Goal: Check status: Check status

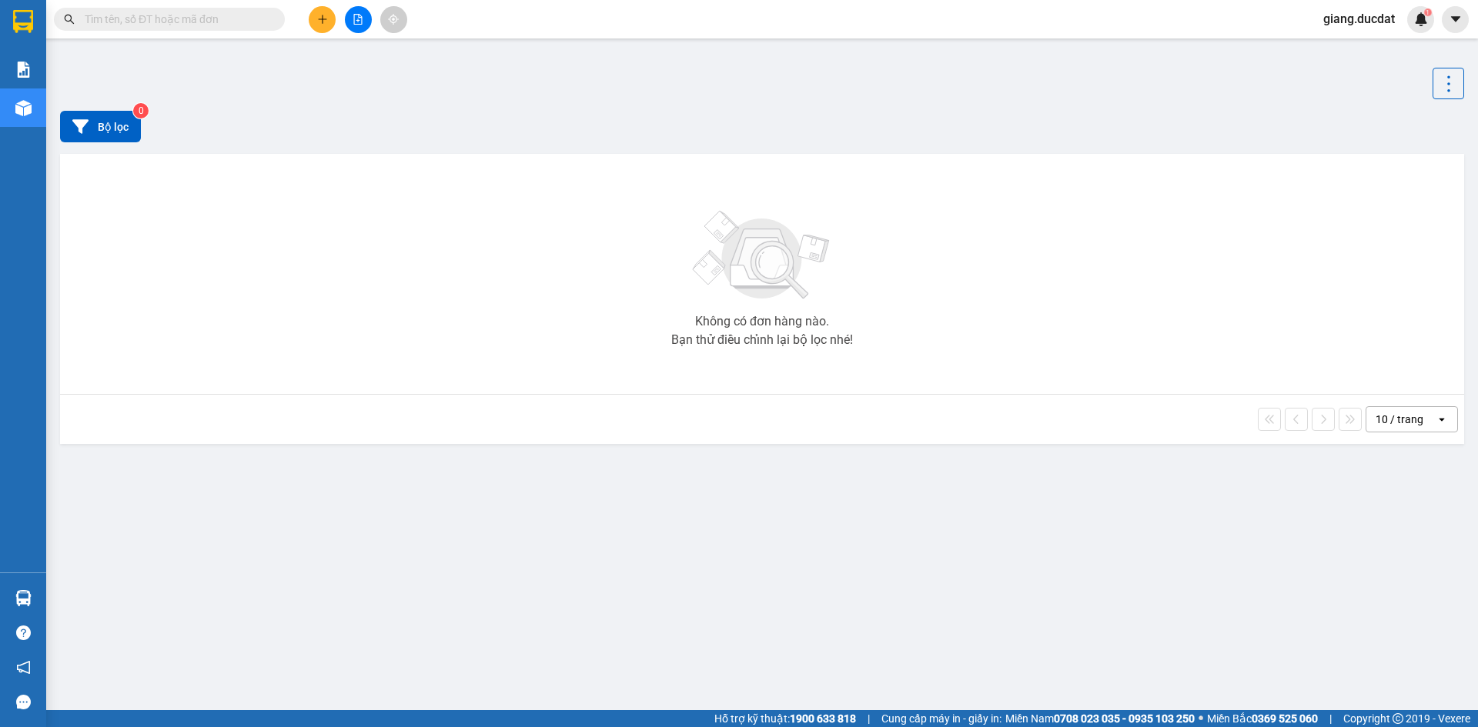
click at [222, 18] on input "text" at bounding box center [176, 19] width 182 height 17
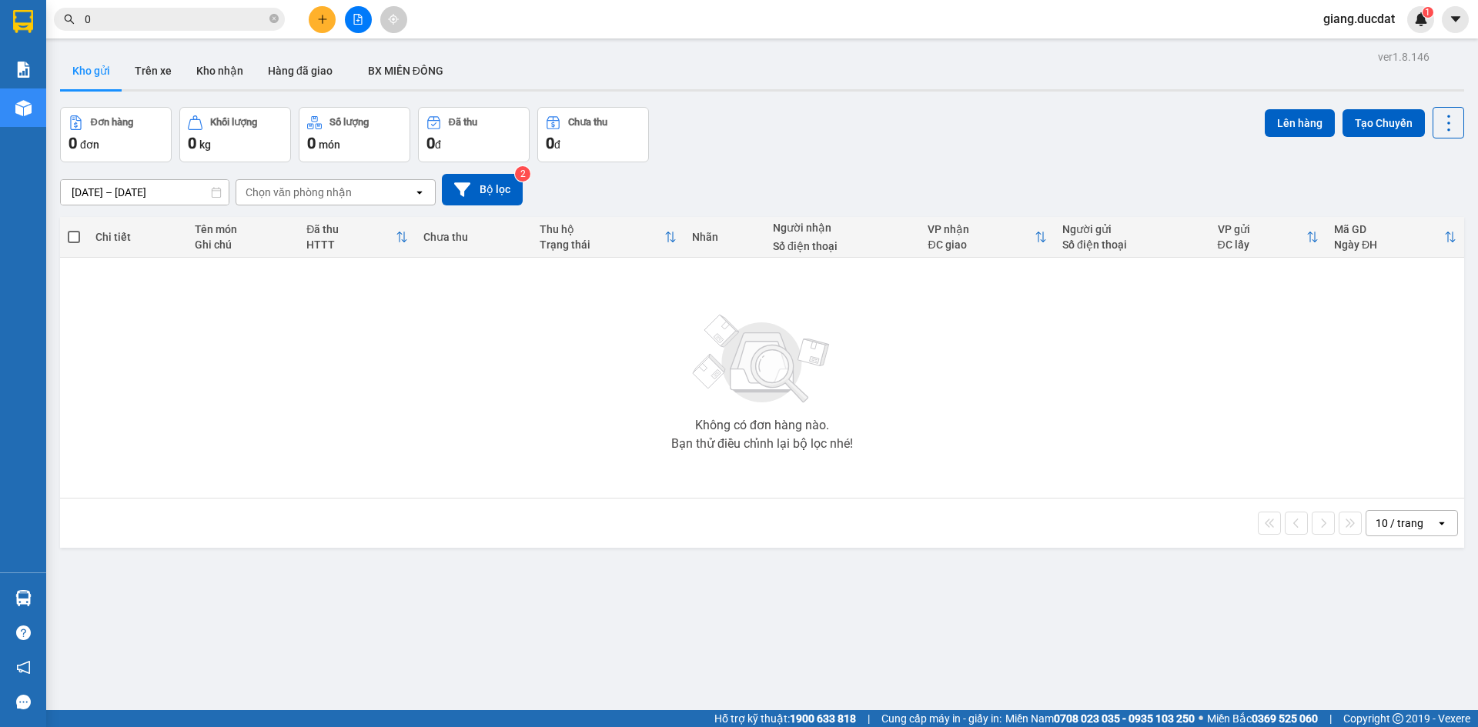
paste input "382145046"
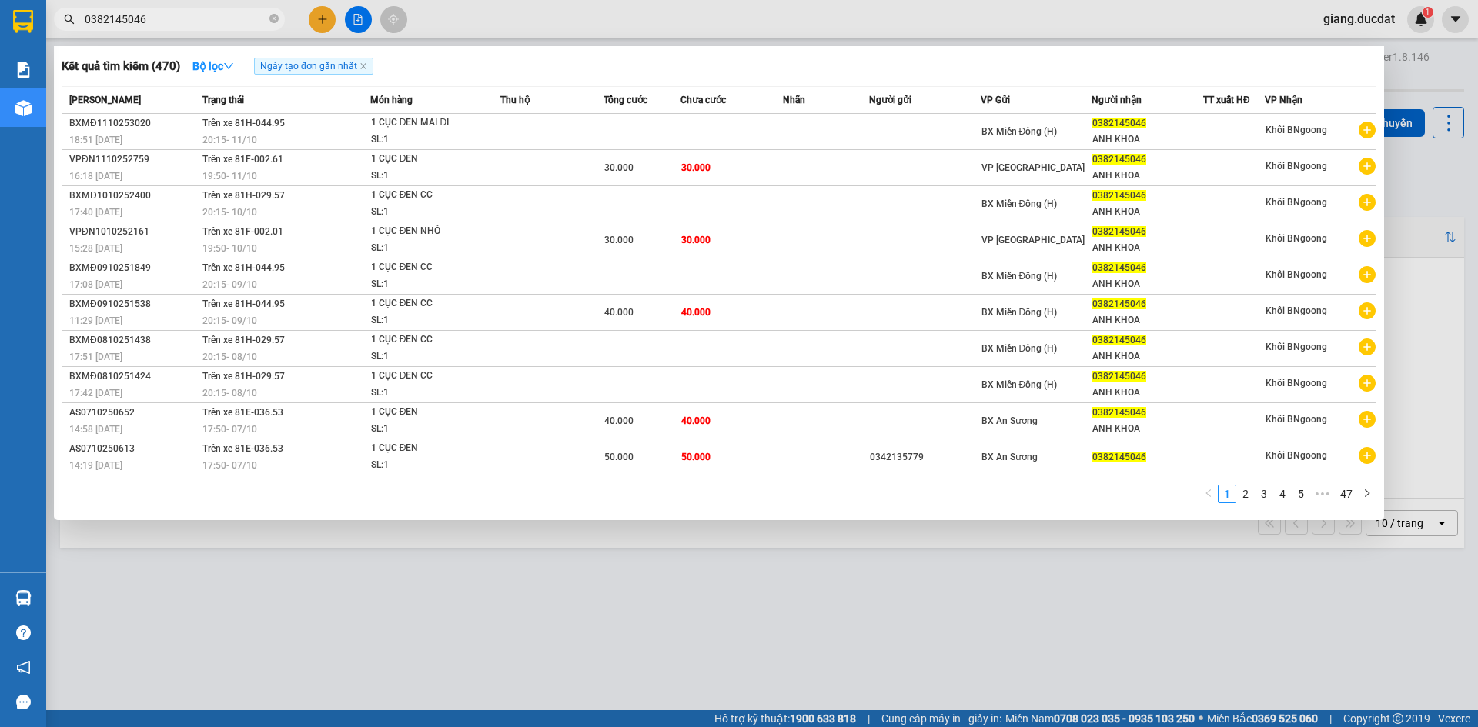
type input "0382145046"
click at [276, 18] on icon "close-circle" at bounding box center [273, 18] width 9 height 9
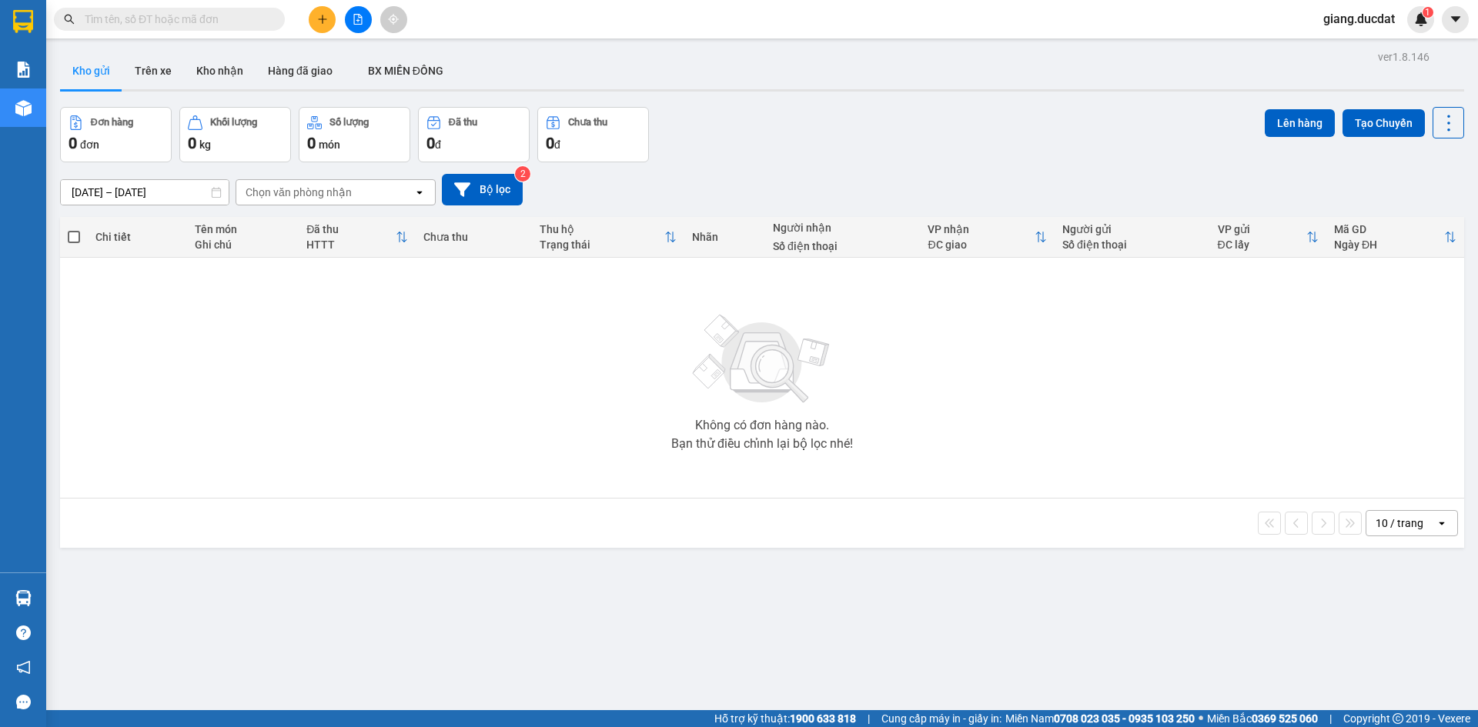
click at [251, 18] on input "text" at bounding box center [176, 19] width 182 height 17
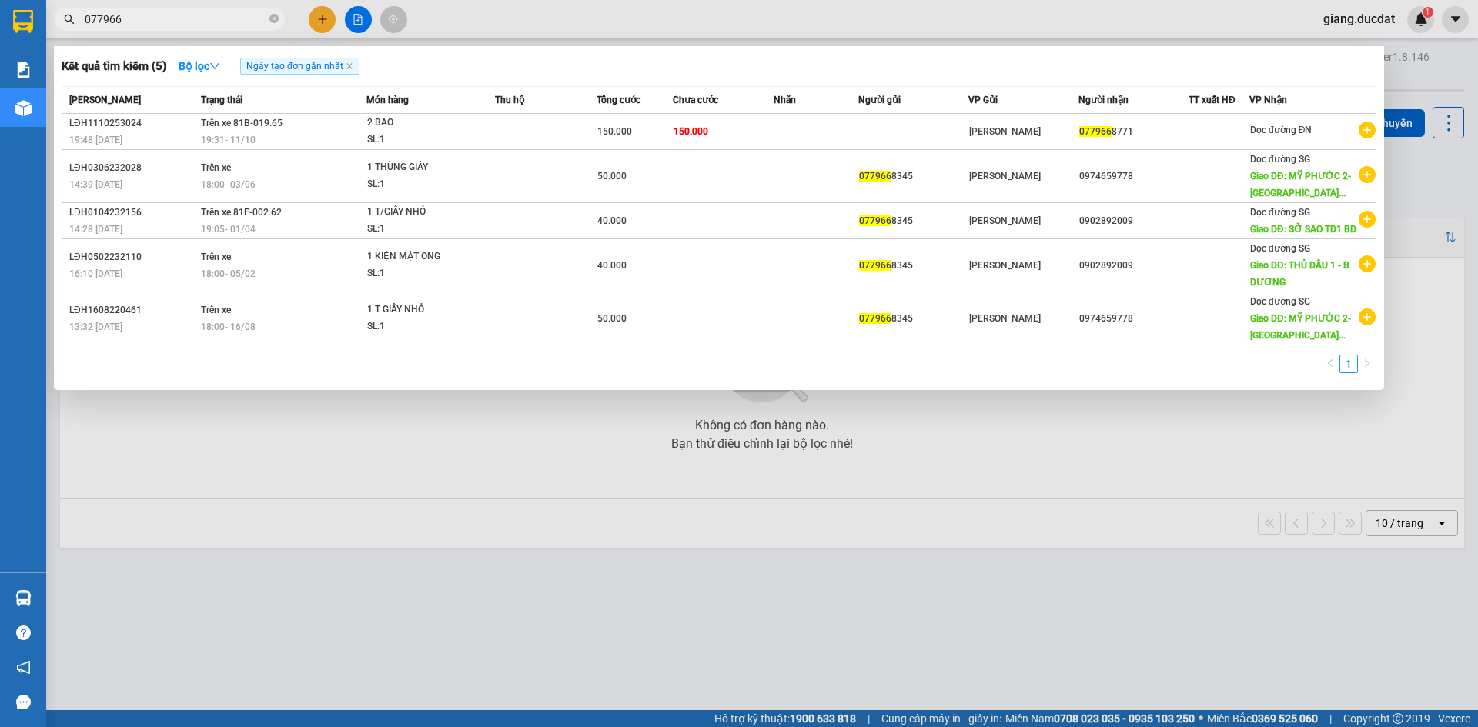
click at [198, 27] on input "077966" at bounding box center [176, 19] width 182 height 17
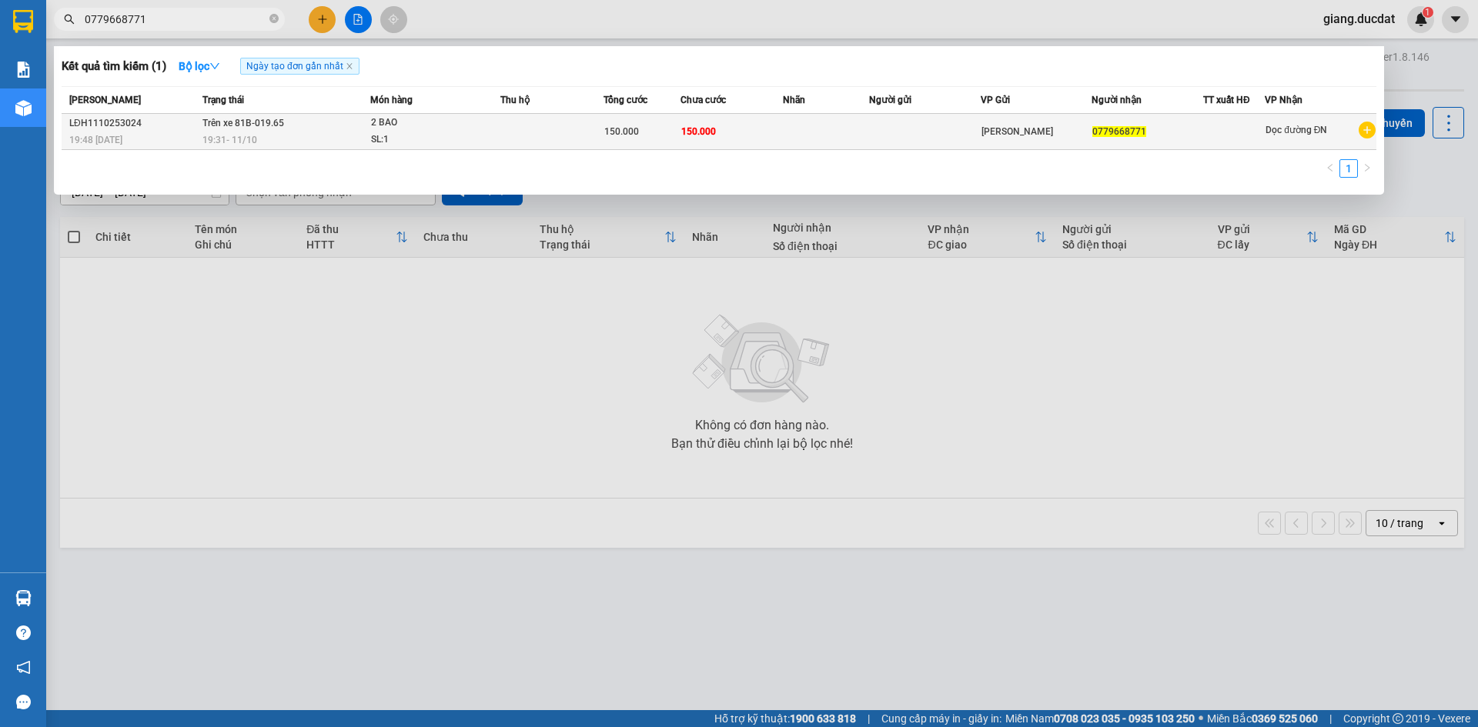
type input "0779668771"
click at [831, 140] on td at bounding box center [825, 132] width 85 height 36
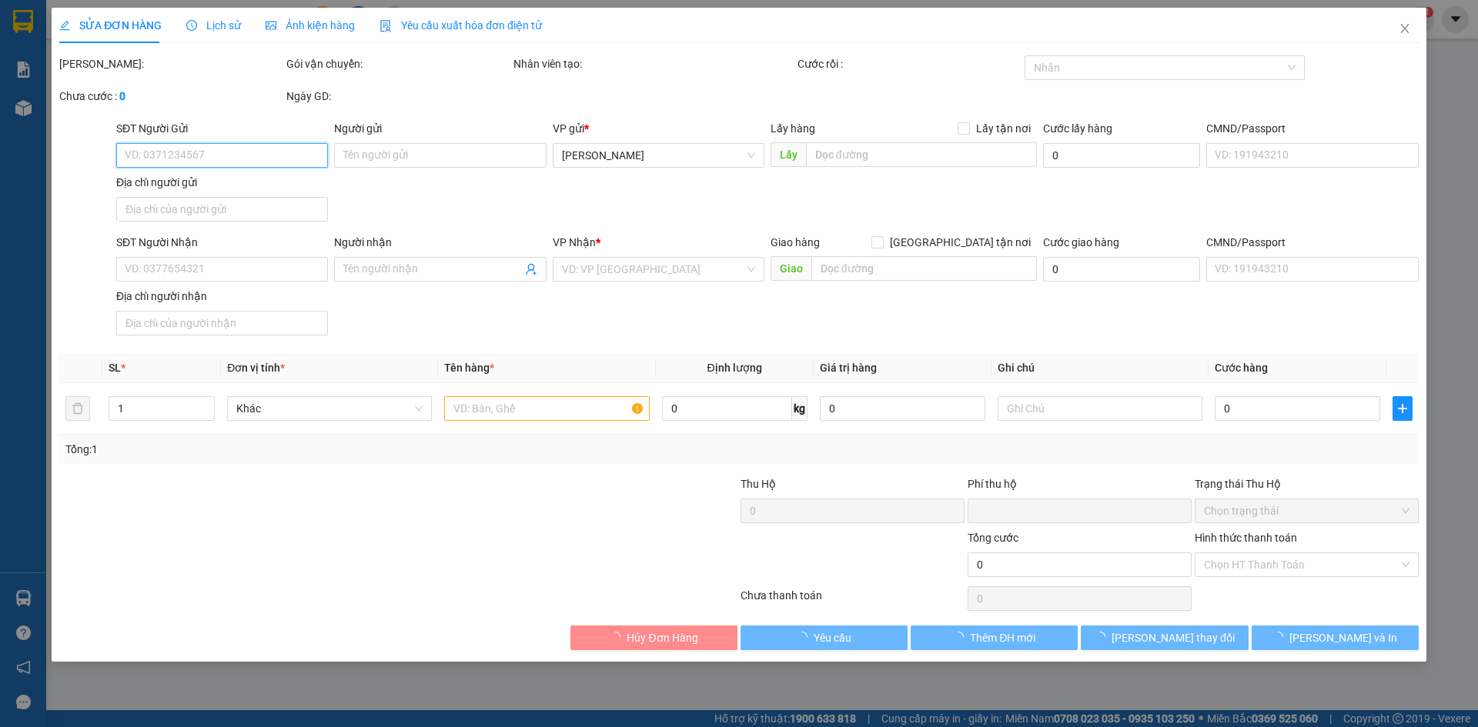
type input "0779668771"
type input "0"
type input "150.000"
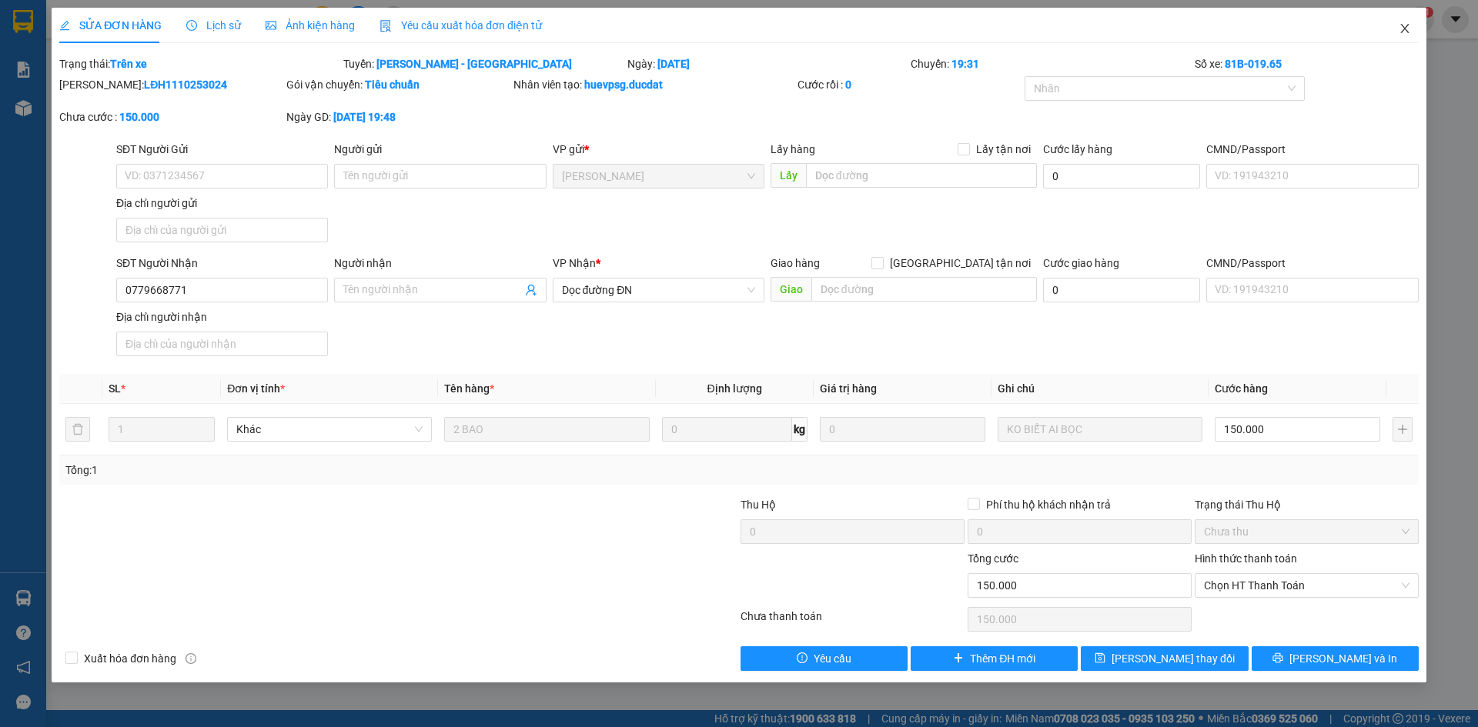
click at [1400, 29] on icon "close" at bounding box center [1405, 28] width 12 height 12
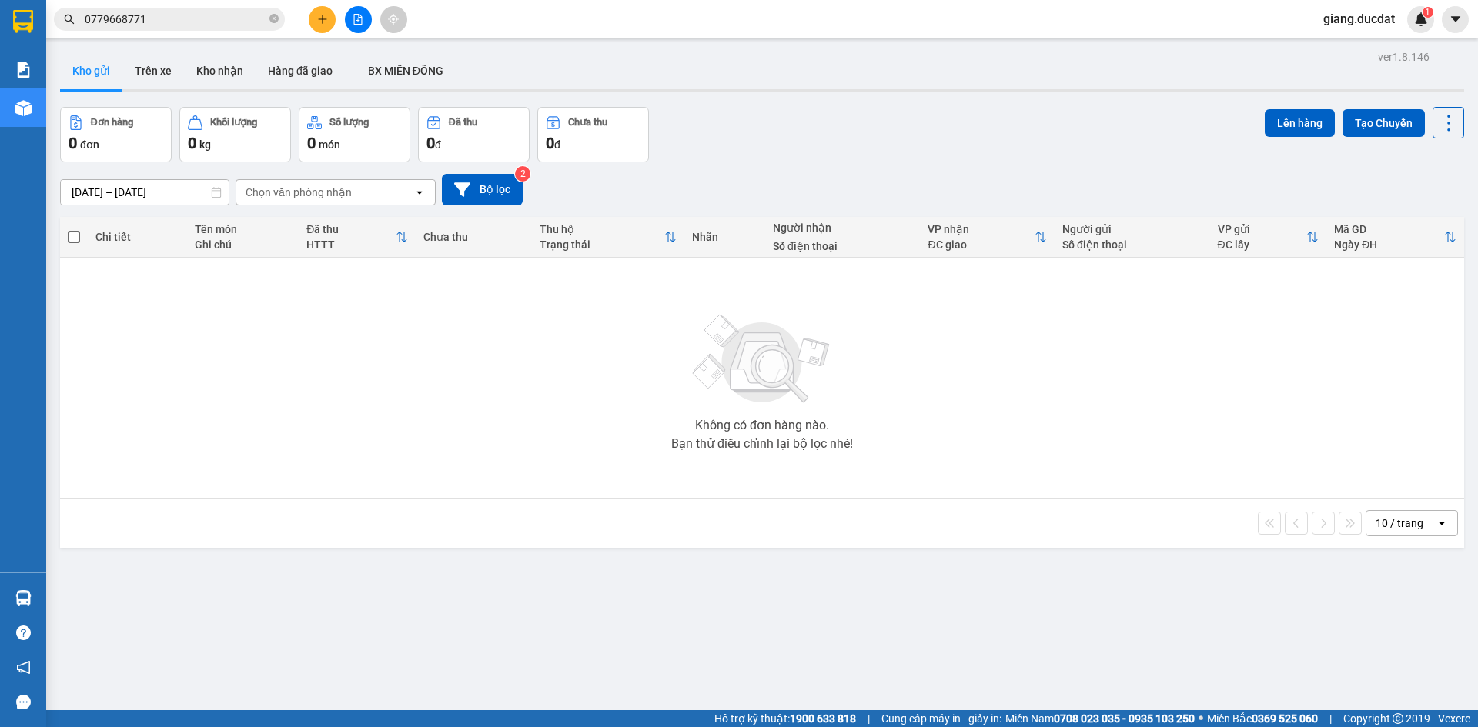
click at [357, 25] on button at bounding box center [358, 19] width 27 height 27
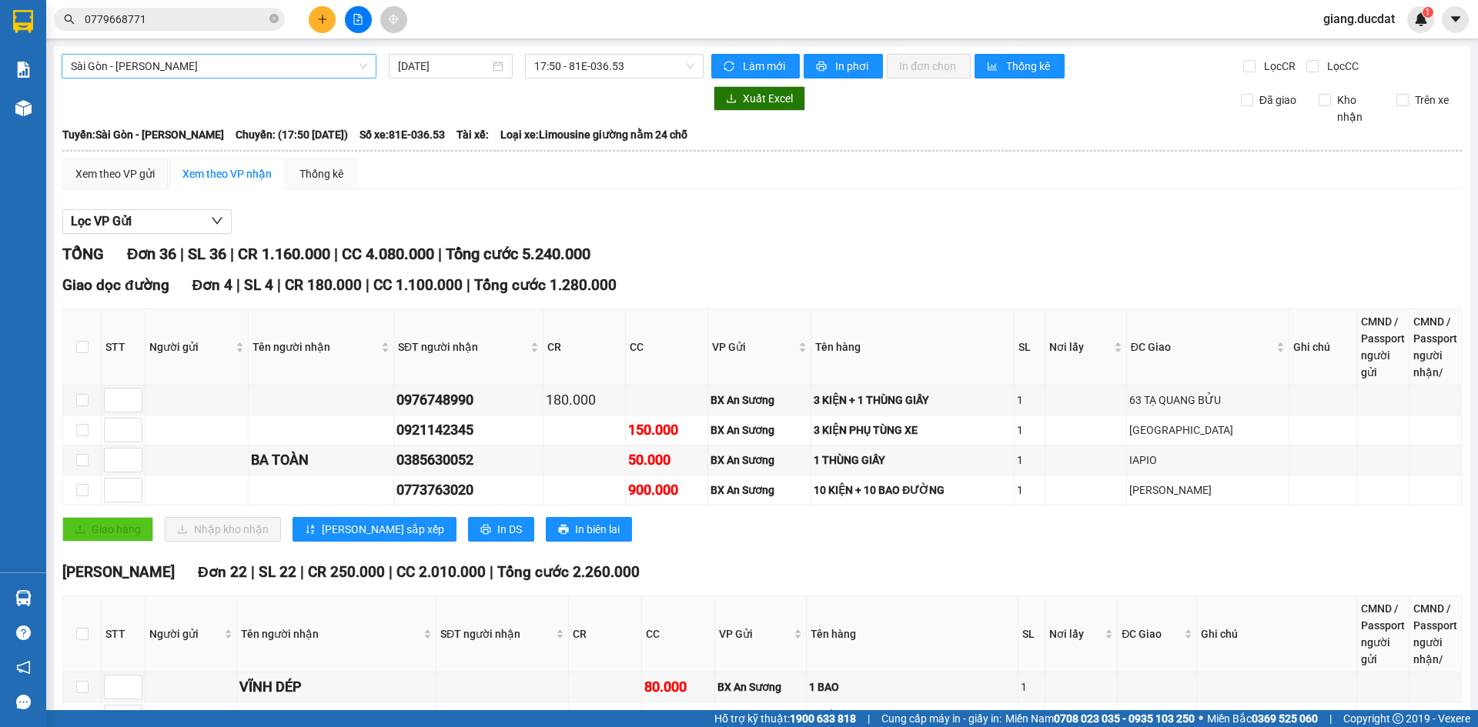
click at [209, 75] on span "Sài Gòn - [PERSON_NAME]" at bounding box center [219, 66] width 296 height 23
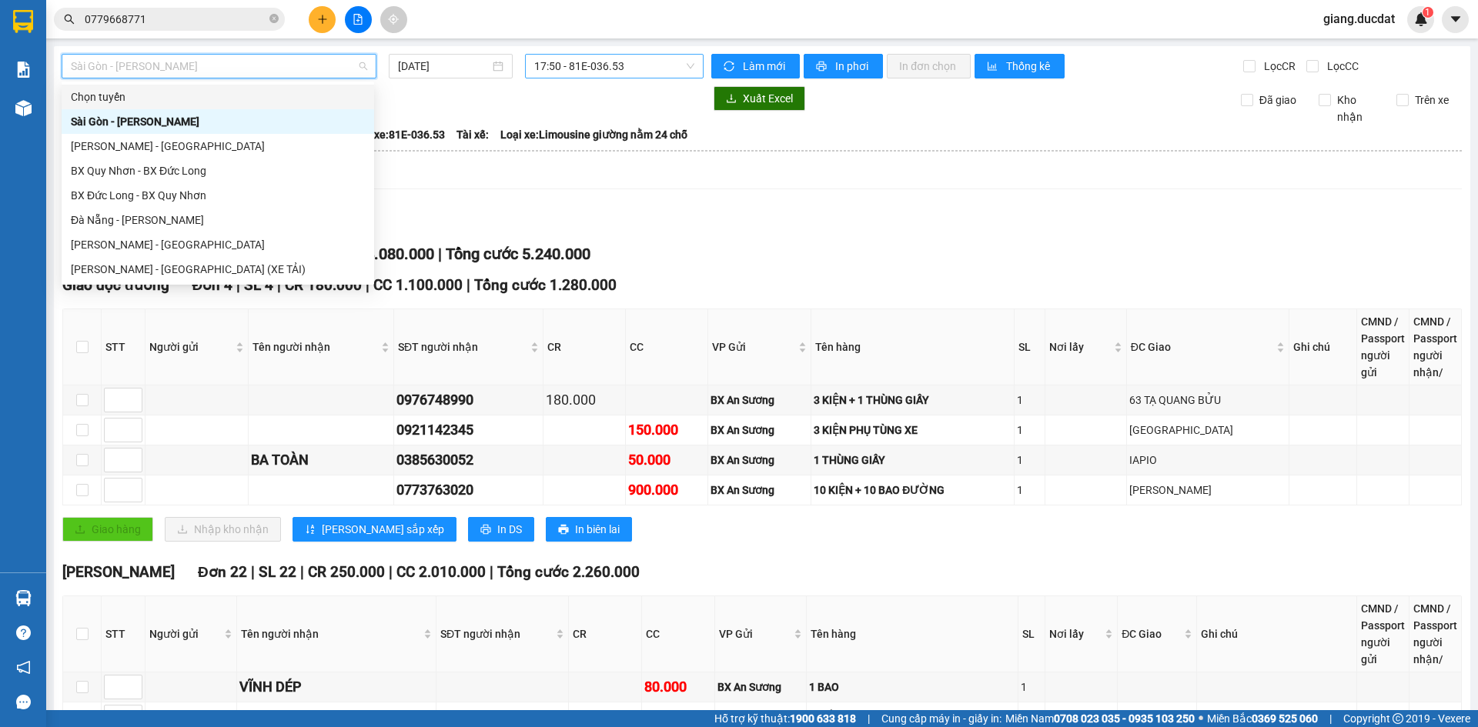
click at [563, 62] on span "17:50 - 81E-036.53" at bounding box center [614, 66] width 160 height 23
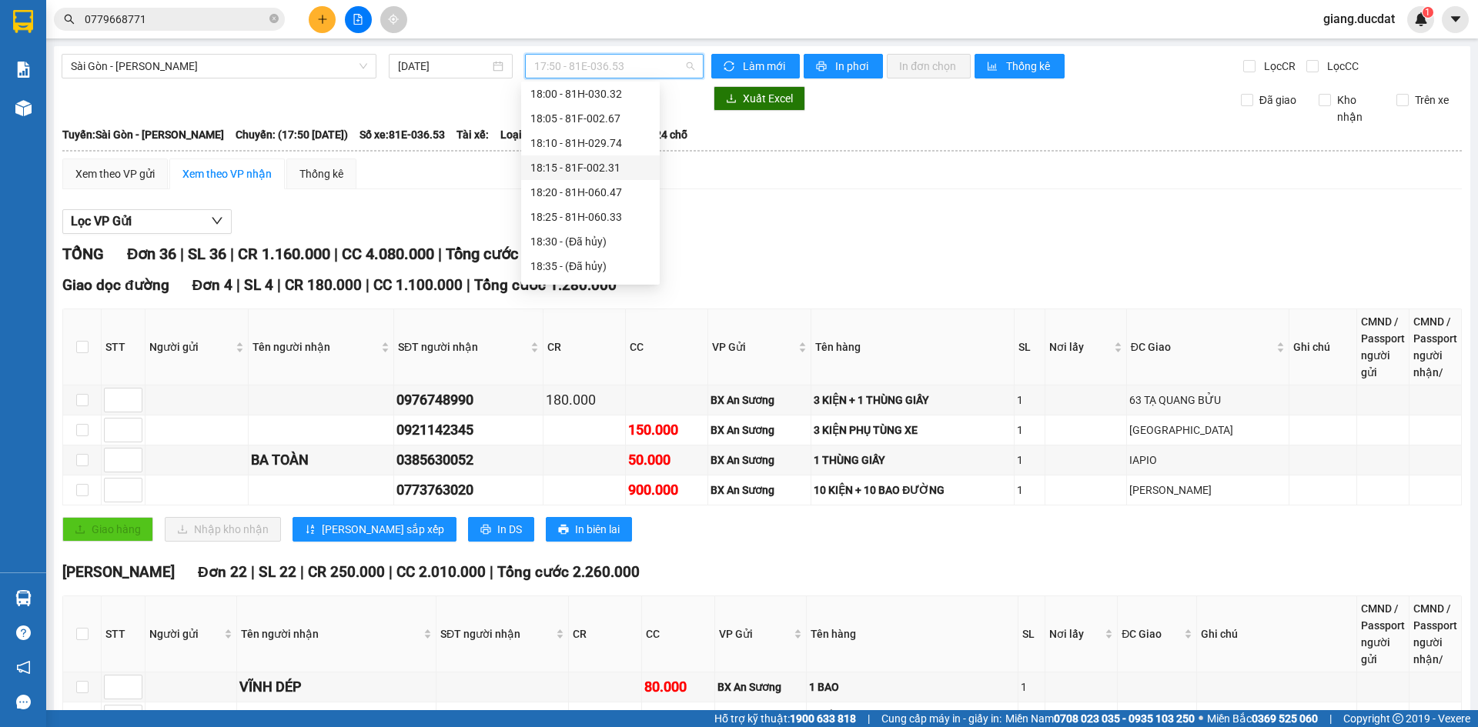
scroll to position [123, 0]
click at [606, 272] on div "20:15 (TC) - 81H-044.95" at bounding box center [590, 269] width 120 height 17
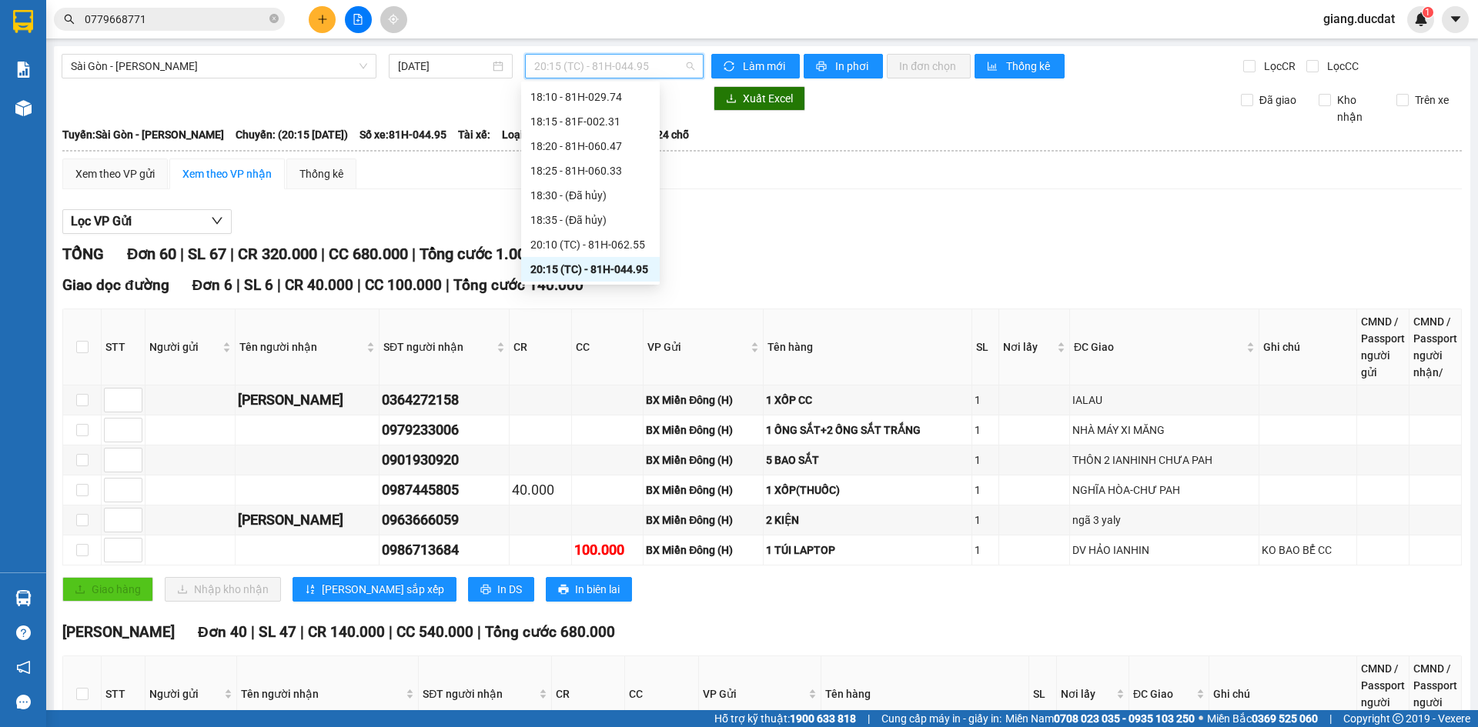
click at [634, 62] on span "20:15 (TC) - 81H-044.95" at bounding box center [614, 66] width 160 height 23
click at [605, 247] on div "20:10 (TC) - 81H-062.55" at bounding box center [590, 244] width 120 height 17
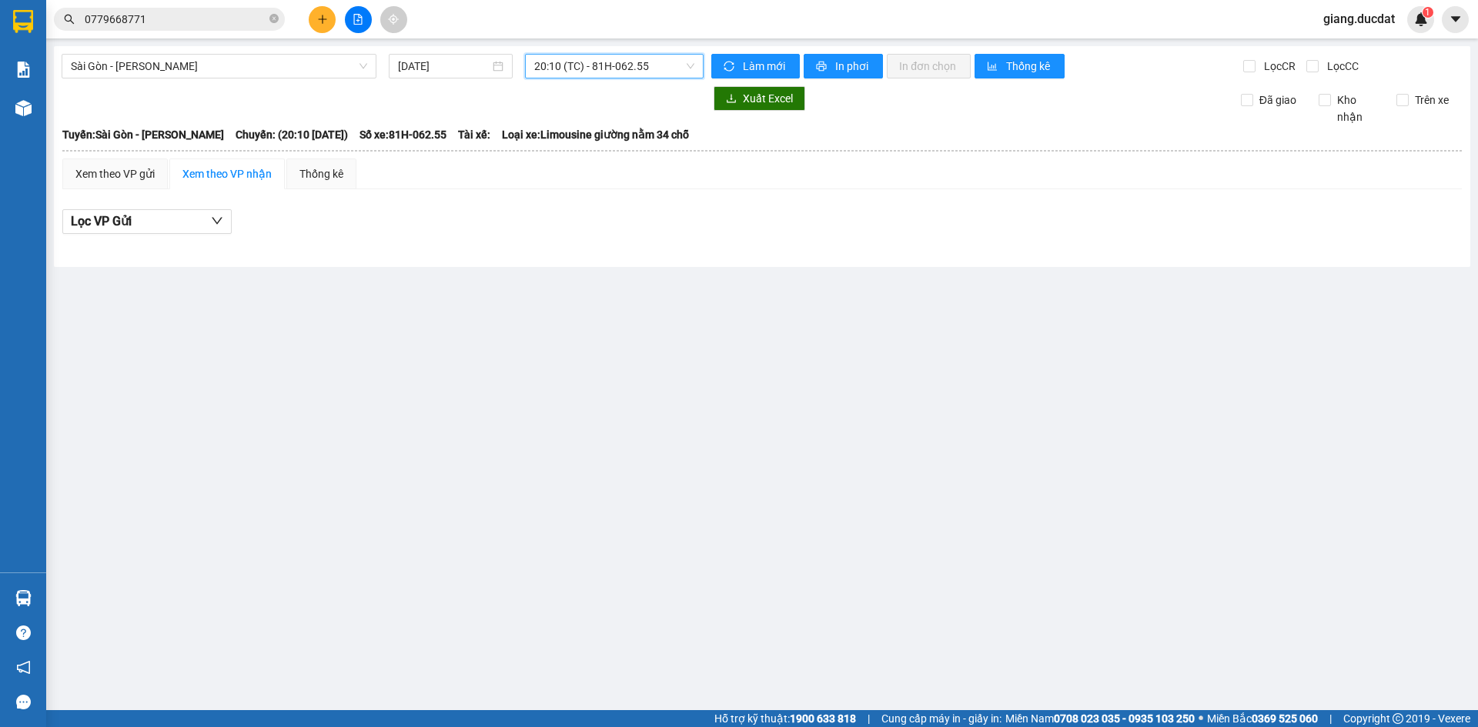
click at [564, 65] on span "20:10 (TC) - 81H-062.55" at bounding box center [614, 66] width 160 height 23
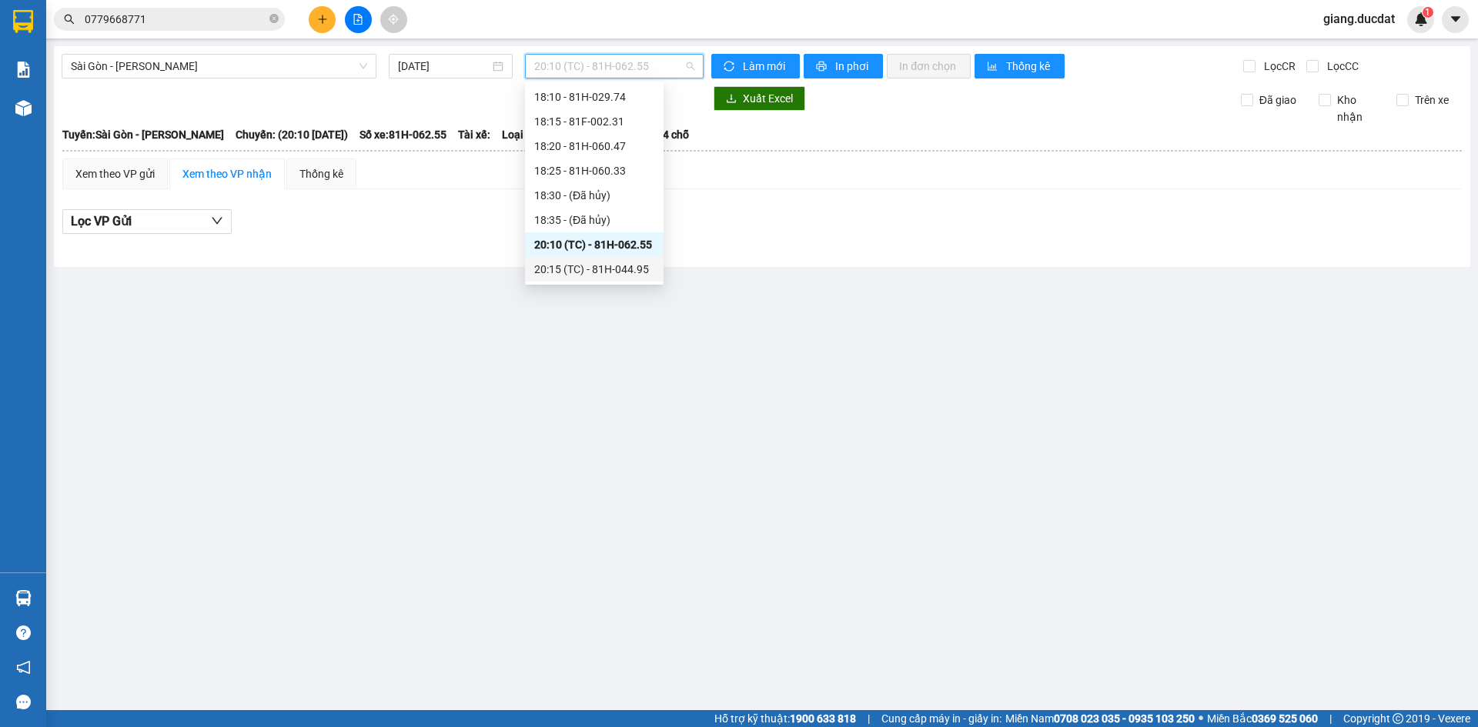
click at [567, 266] on div "20:15 (TC) - 81H-044.95" at bounding box center [594, 269] width 120 height 17
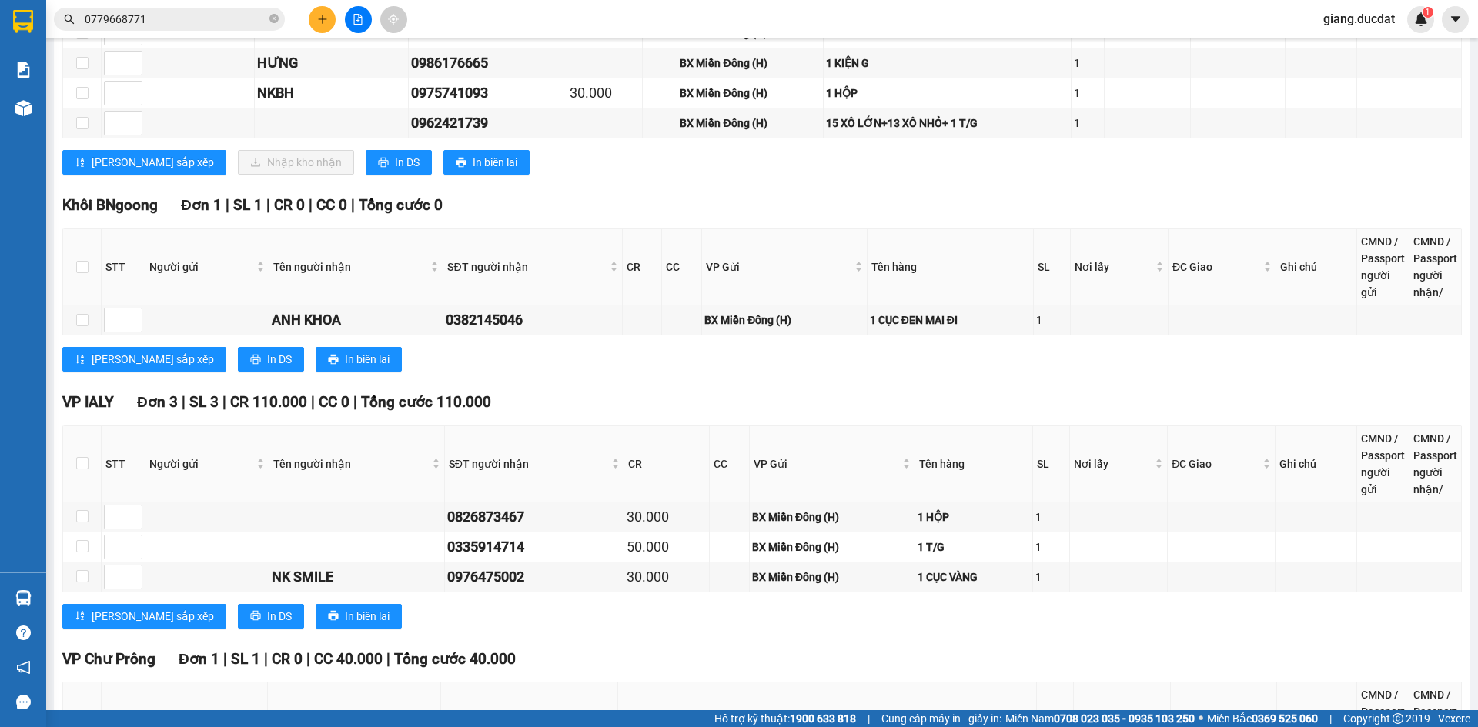
scroll to position [2390, 0]
